Goal: Task Accomplishment & Management: Manage account settings

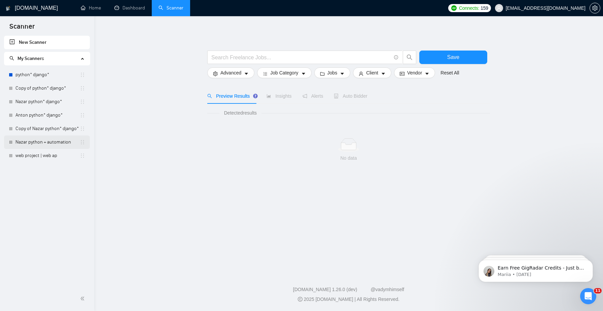
click at [46, 144] on link "Nazar python + automation" at bounding box center [47, 141] width 64 height 13
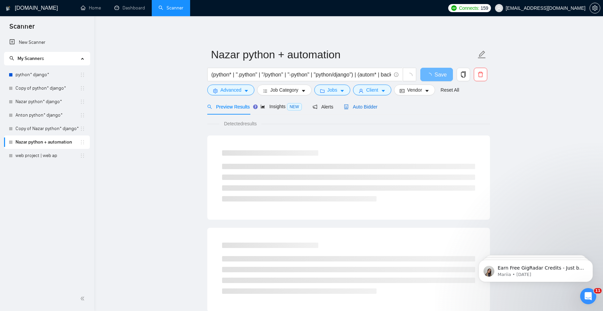
click at [362, 106] on span "Auto Bidder" at bounding box center [360, 106] width 33 height 5
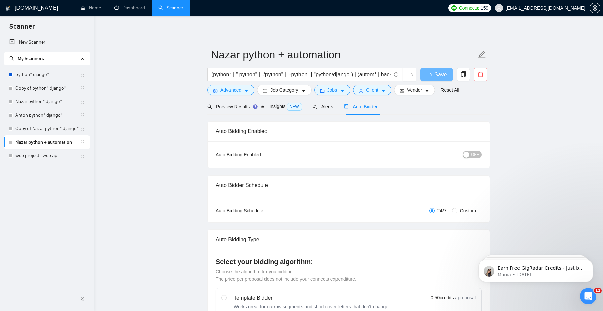
checkbox input "true"
click at [305, 92] on icon "caret-down" at bounding box center [303, 91] width 3 height 2
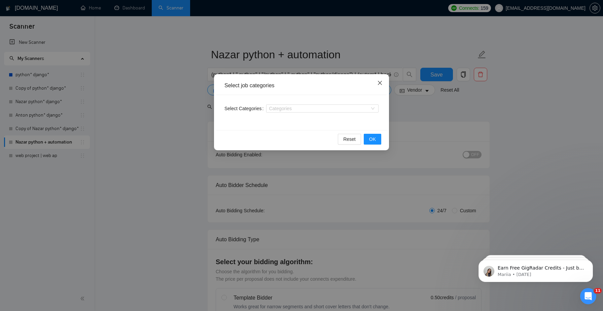
click at [378, 85] on icon "close" at bounding box center [379, 82] width 5 height 5
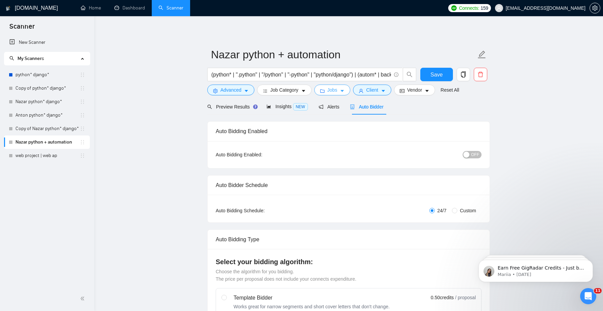
click at [344, 91] on icon "caret-down" at bounding box center [341, 91] width 3 height 2
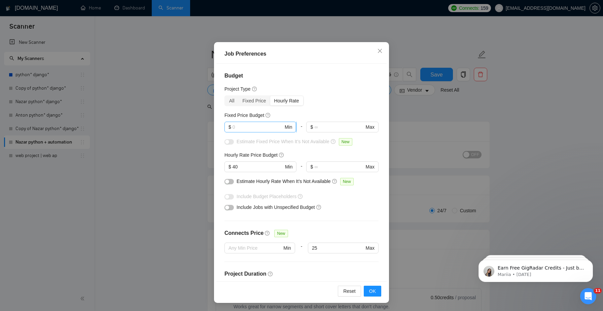
click at [255, 128] on input "text" at bounding box center [257, 126] width 51 height 7
type input "5000"
click at [369, 289] on span "OK" at bounding box center [372, 290] width 7 height 7
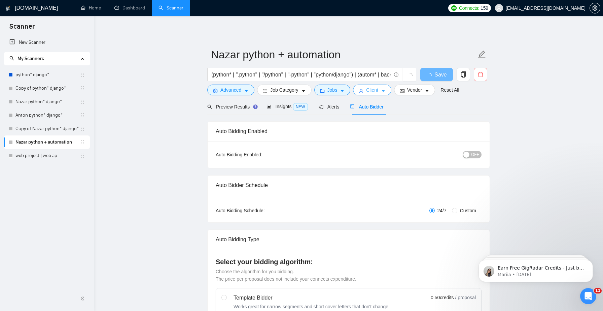
click at [381, 91] on button "Client" at bounding box center [372, 89] width 38 height 11
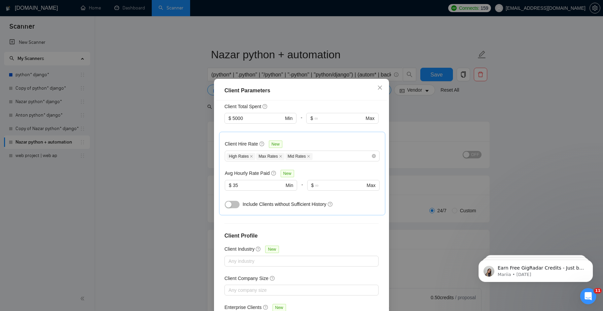
scroll to position [191, 0]
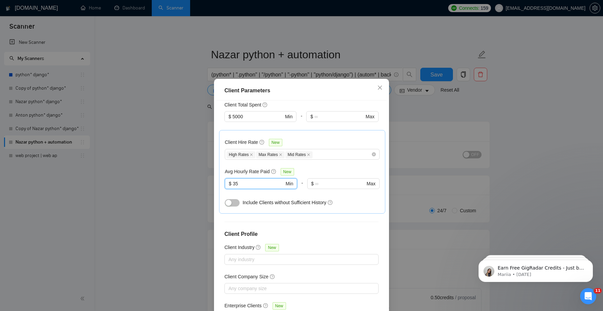
drag, startPoint x: 264, startPoint y: 174, endPoint x: 204, endPoint y: 174, distance: 59.9
click at [204, 174] on div "Client Parameters Client Location Include Client Countries [GEOGRAPHIC_DATA] [G…" at bounding box center [301, 155] width 603 height 311
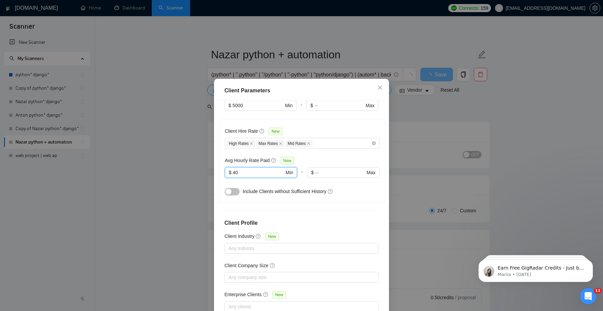
scroll to position [37, 0]
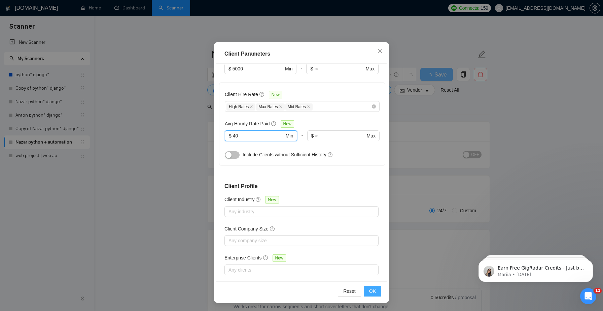
type input "40"
click at [373, 295] on button "OK" at bounding box center [372, 290] width 17 height 11
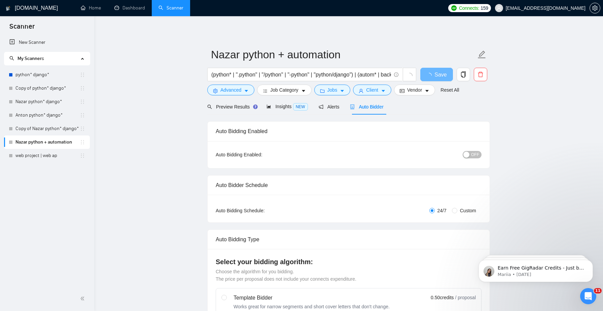
scroll to position [0, 0]
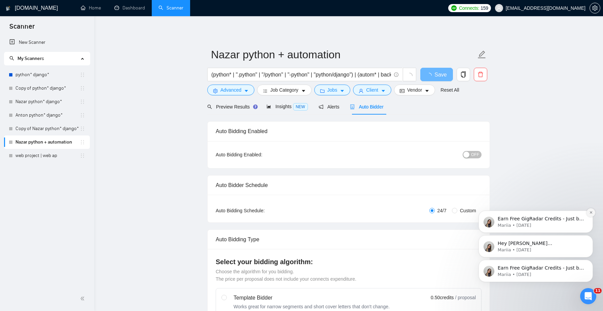
click at [592, 214] on icon "Dismiss notification" at bounding box center [591, 212] width 4 height 4
click at [588, 238] on button "Dismiss notification" at bounding box center [590, 236] width 9 height 9
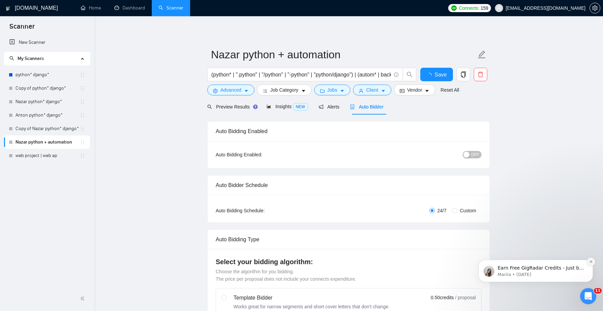
click at [589, 262] on icon "Dismiss notification" at bounding box center [591, 261] width 4 height 4
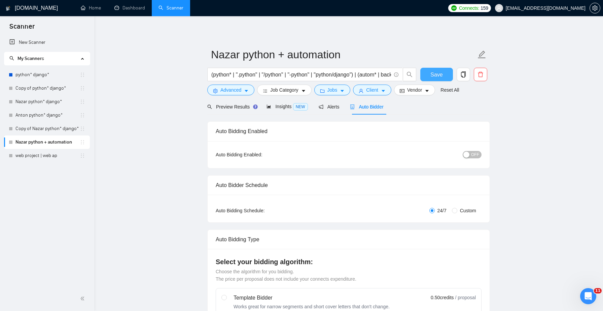
click at [439, 76] on span "Save" at bounding box center [436, 74] width 12 height 8
checkbox input "true"
